Goal: Navigation & Orientation: Find specific page/section

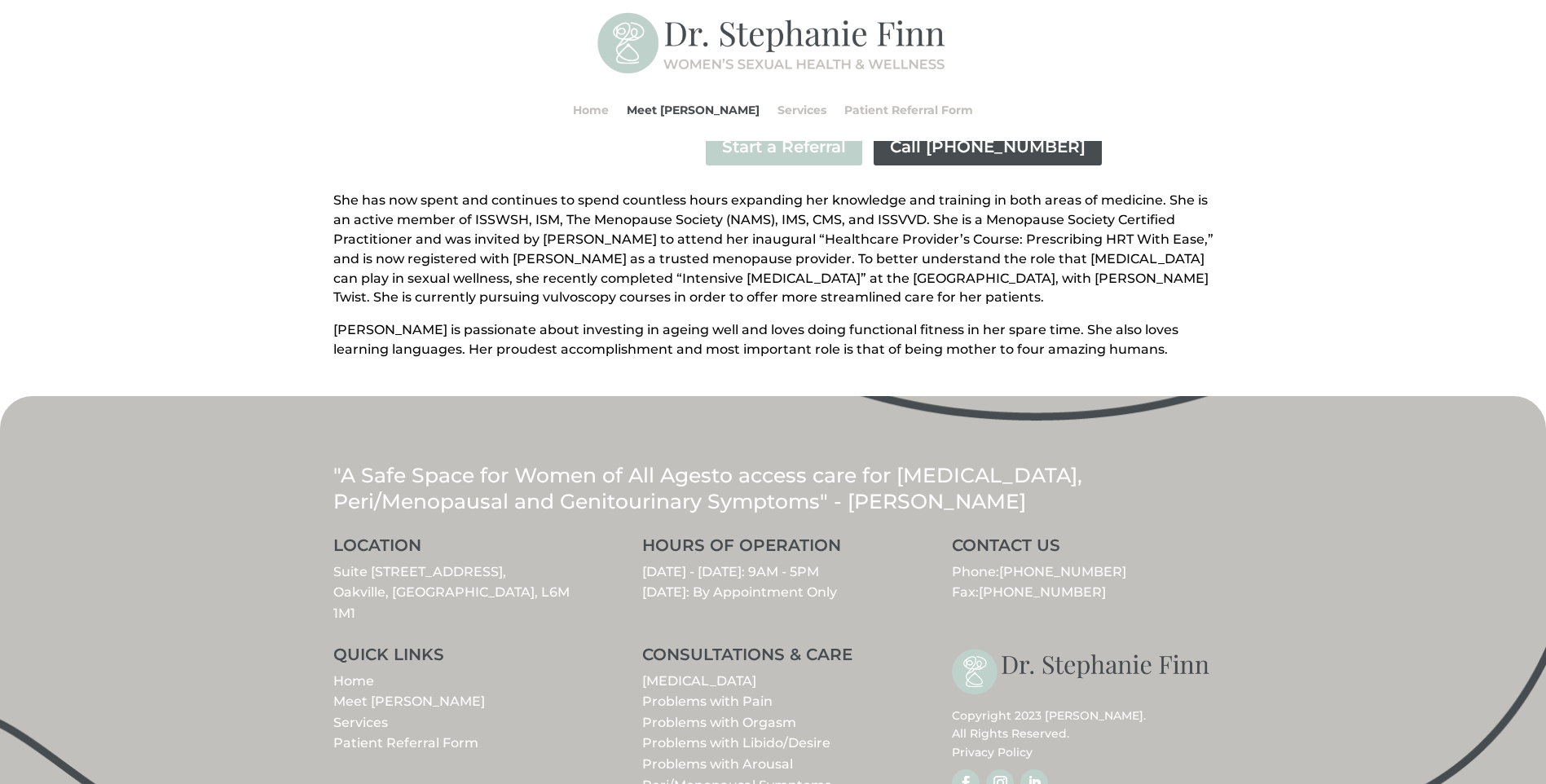
scroll to position [590, 0]
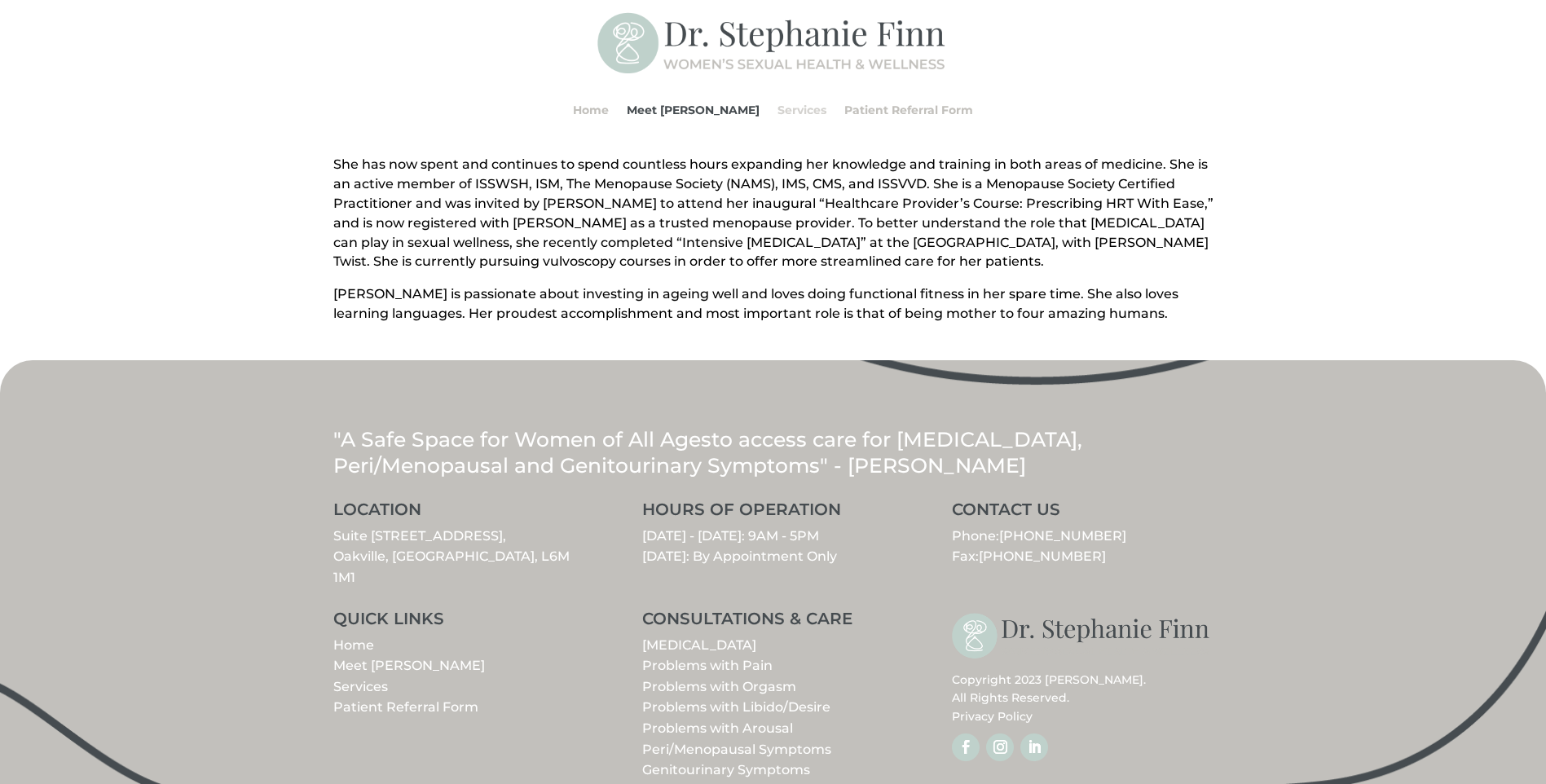
click at [786, 111] on link "Services" at bounding box center [802, 110] width 49 height 62
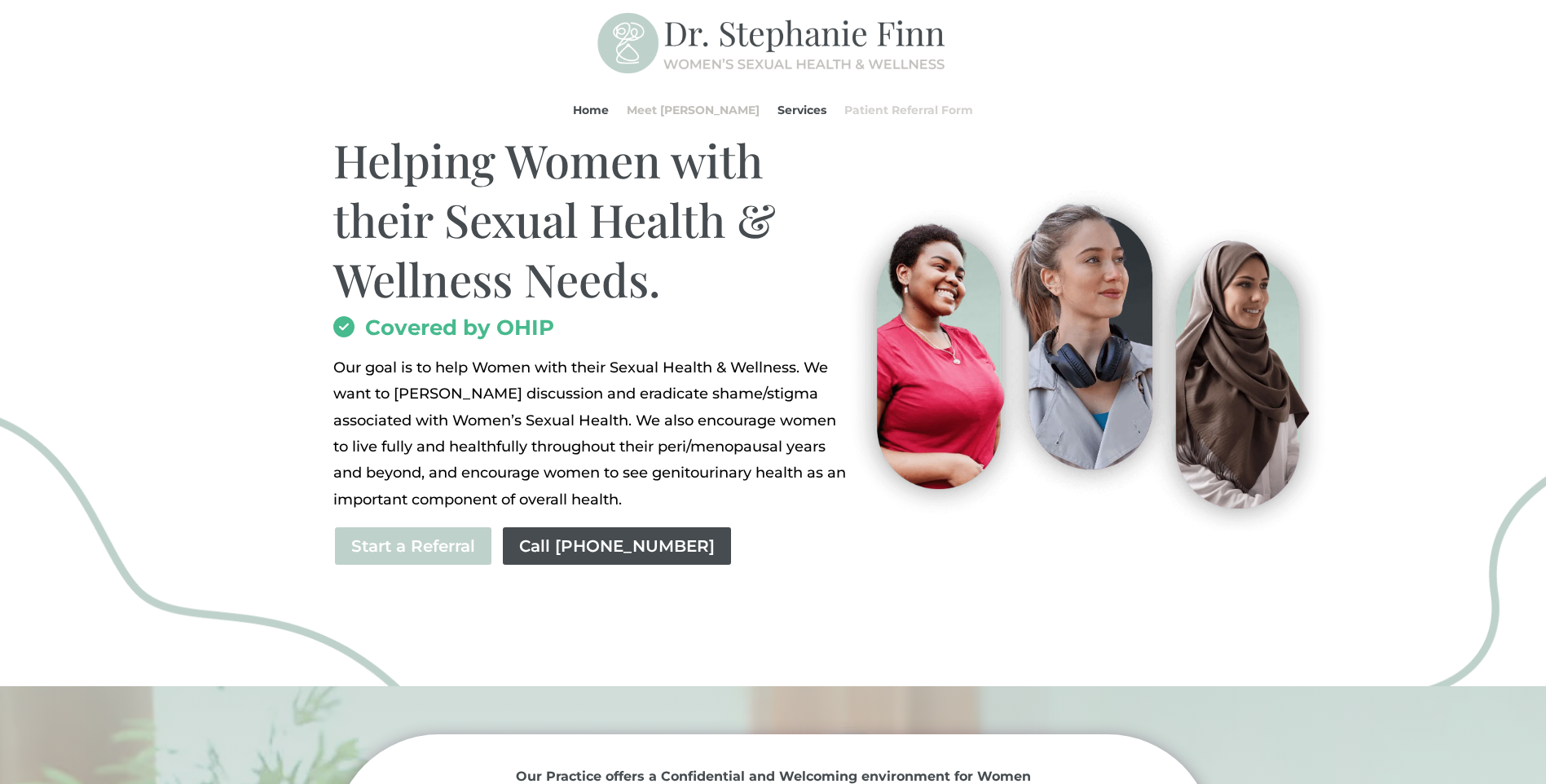
click at [895, 117] on link "Patient Referral Form" at bounding box center [908, 110] width 129 height 62
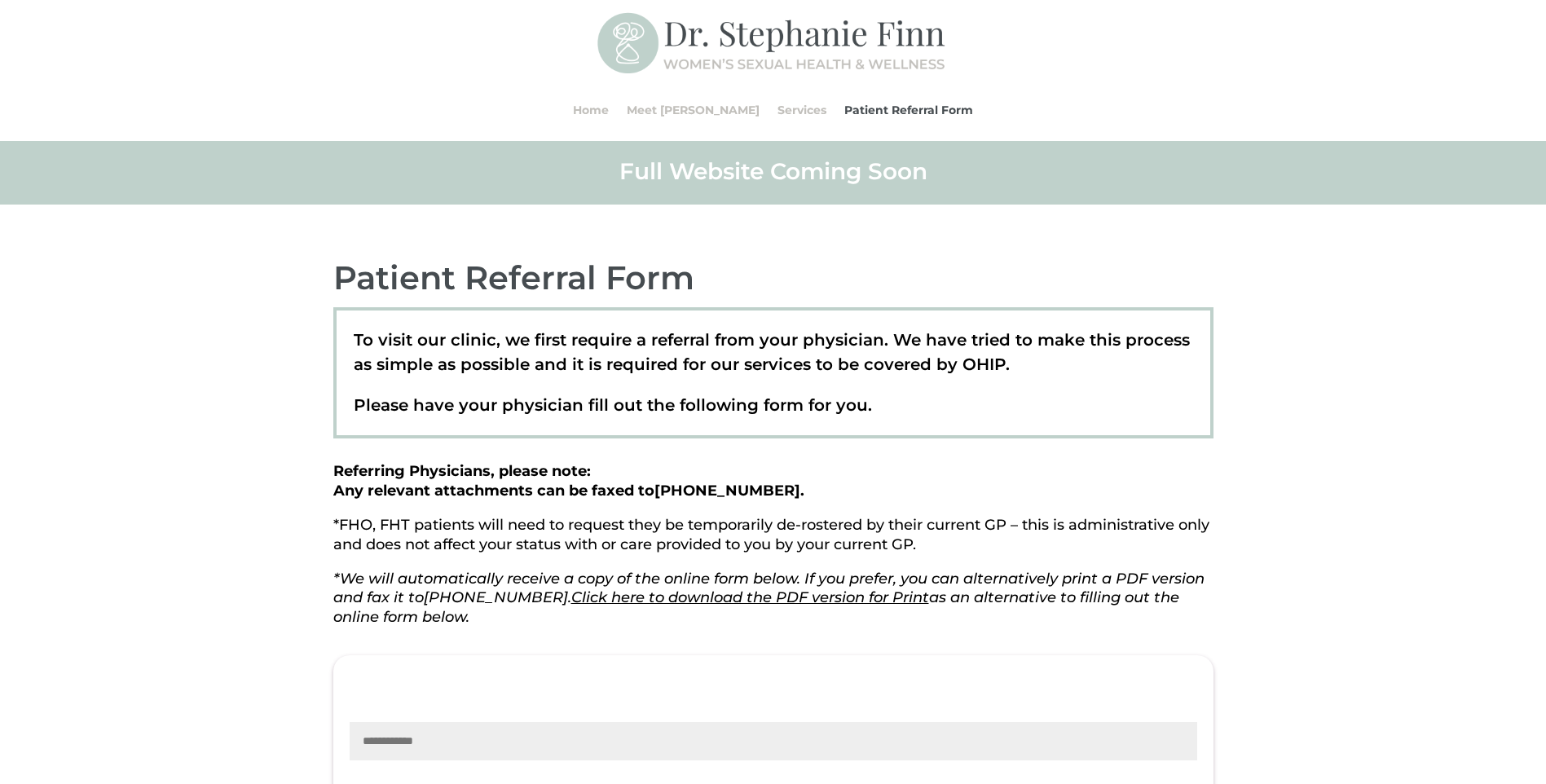
click at [588, 96] on div "Home Meet [PERSON_NAME] Services Patient Referral Form Home Meet [PERSON_NAME] …" at bounding box center [773, 110] width 880 height 62
click at [609, 115] on link "Home" at bounding box center [591, 110] width 36 height 62
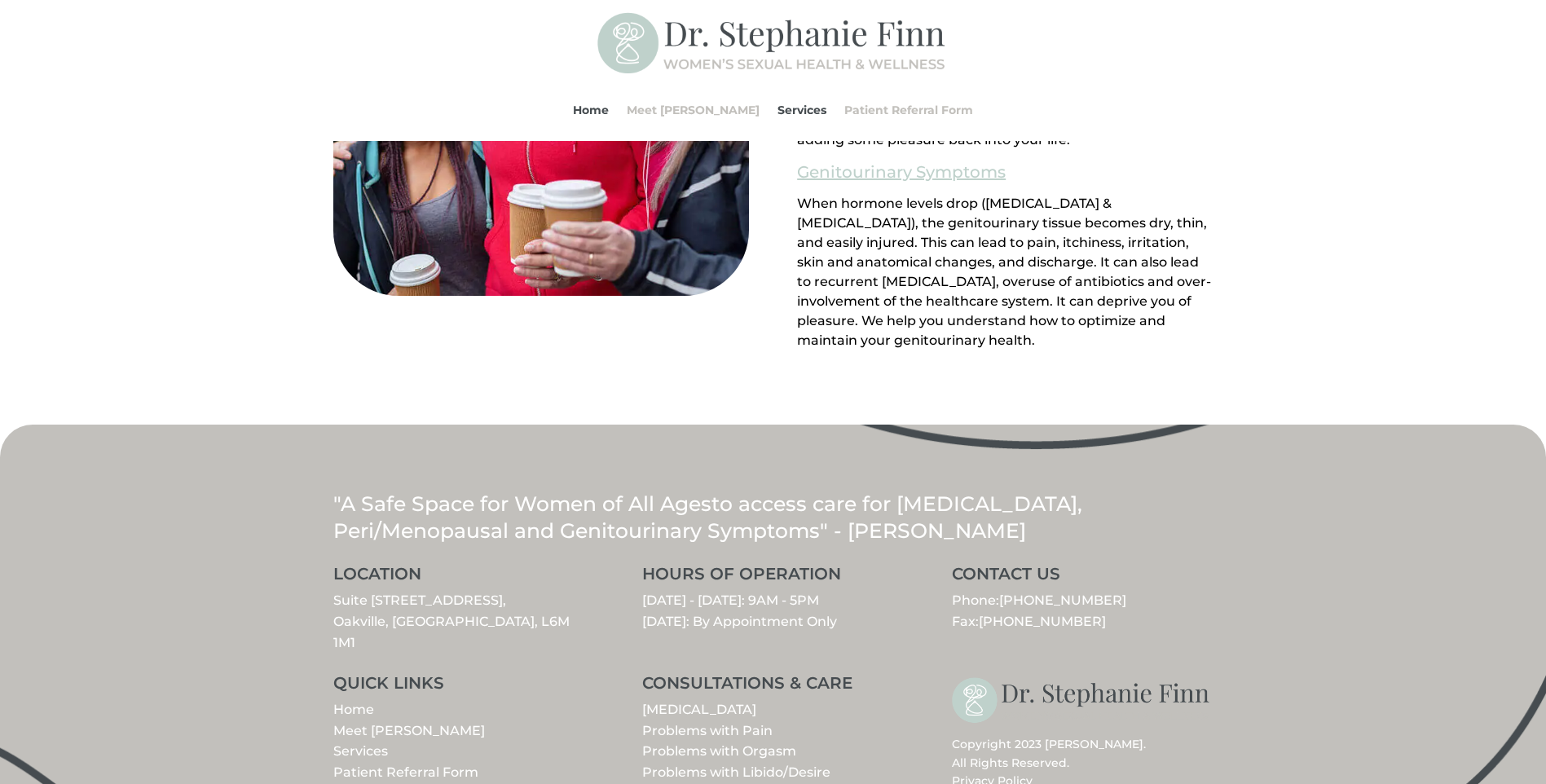
scroll to position [1789, 0]
